Goal: Task Accomplishment & Management: Use online tool/utility

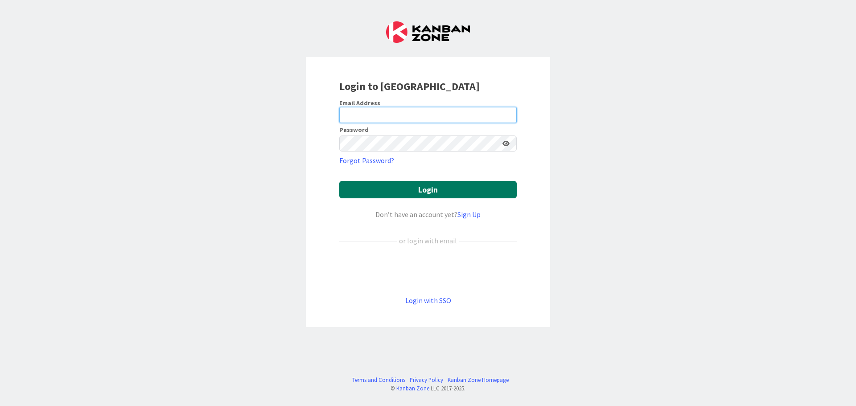
type input "[EMAIL_ADDRESS][DOMAIN_NAME]"
click at [451, 191] on button "Login" at bounding box center [427, 189] width 177 height 17
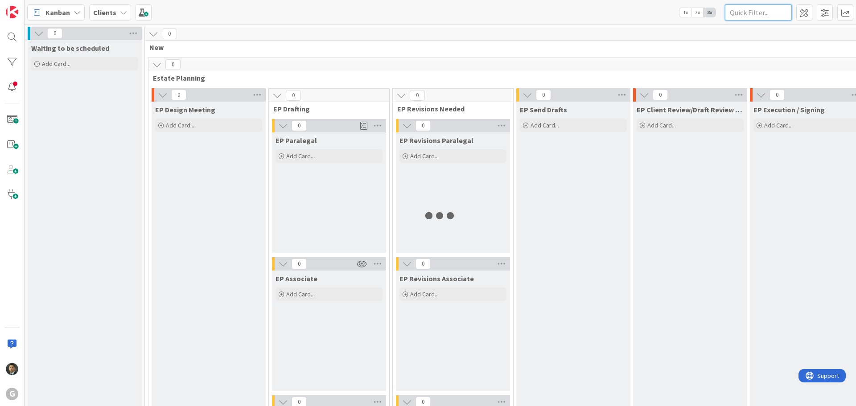
click at [730, 10] on input "text" at bounding box center [758, 12] width 67 height 16
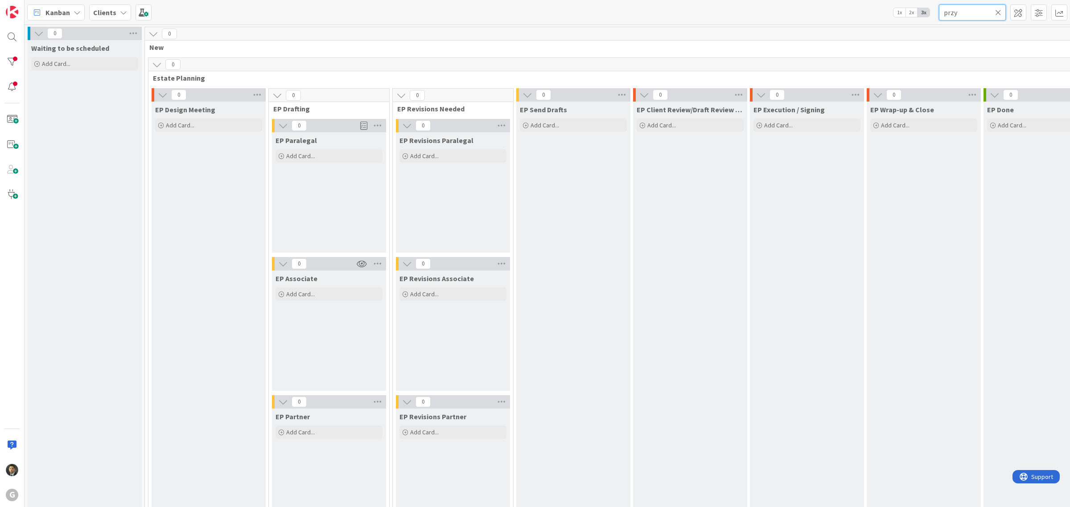
type input "przy"
click at [855, 12] on span "1x" at bounding box center [899, 12] width 12 height 9
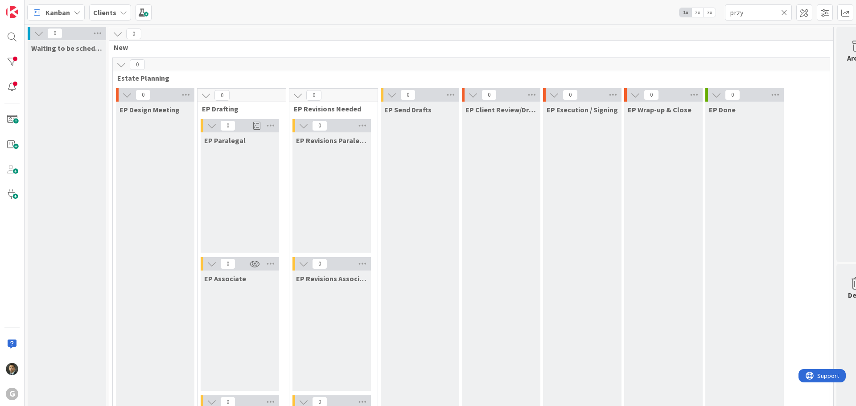
click at [785, 12] on icon at bounding box center [784, 12] width 6 height 8
